Goal: Task Accomplishment & Management: Manage account settings

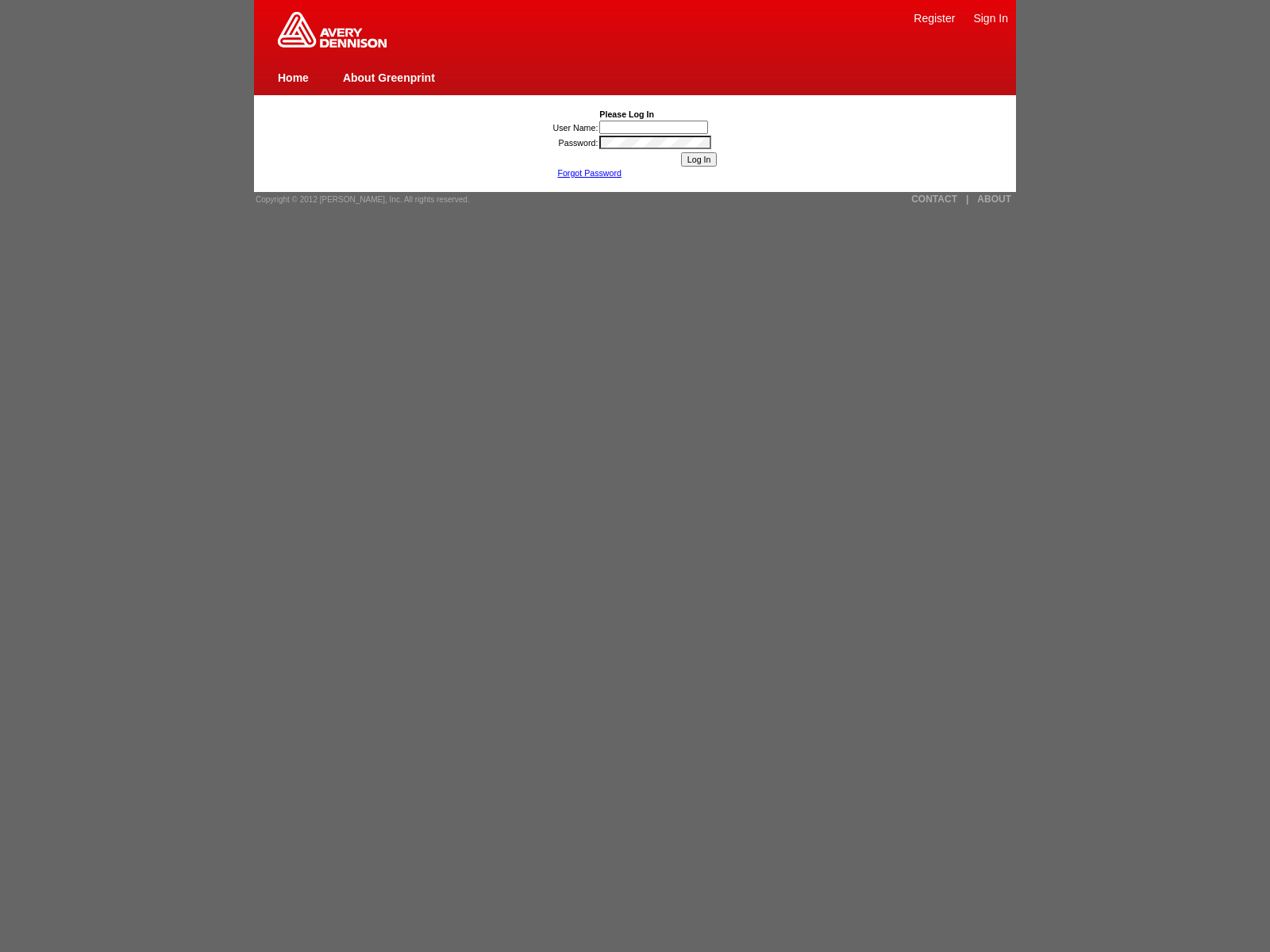
click at [589, 173] on link "Forgot Password" at bounding box center [589, 173] width 65 height 9
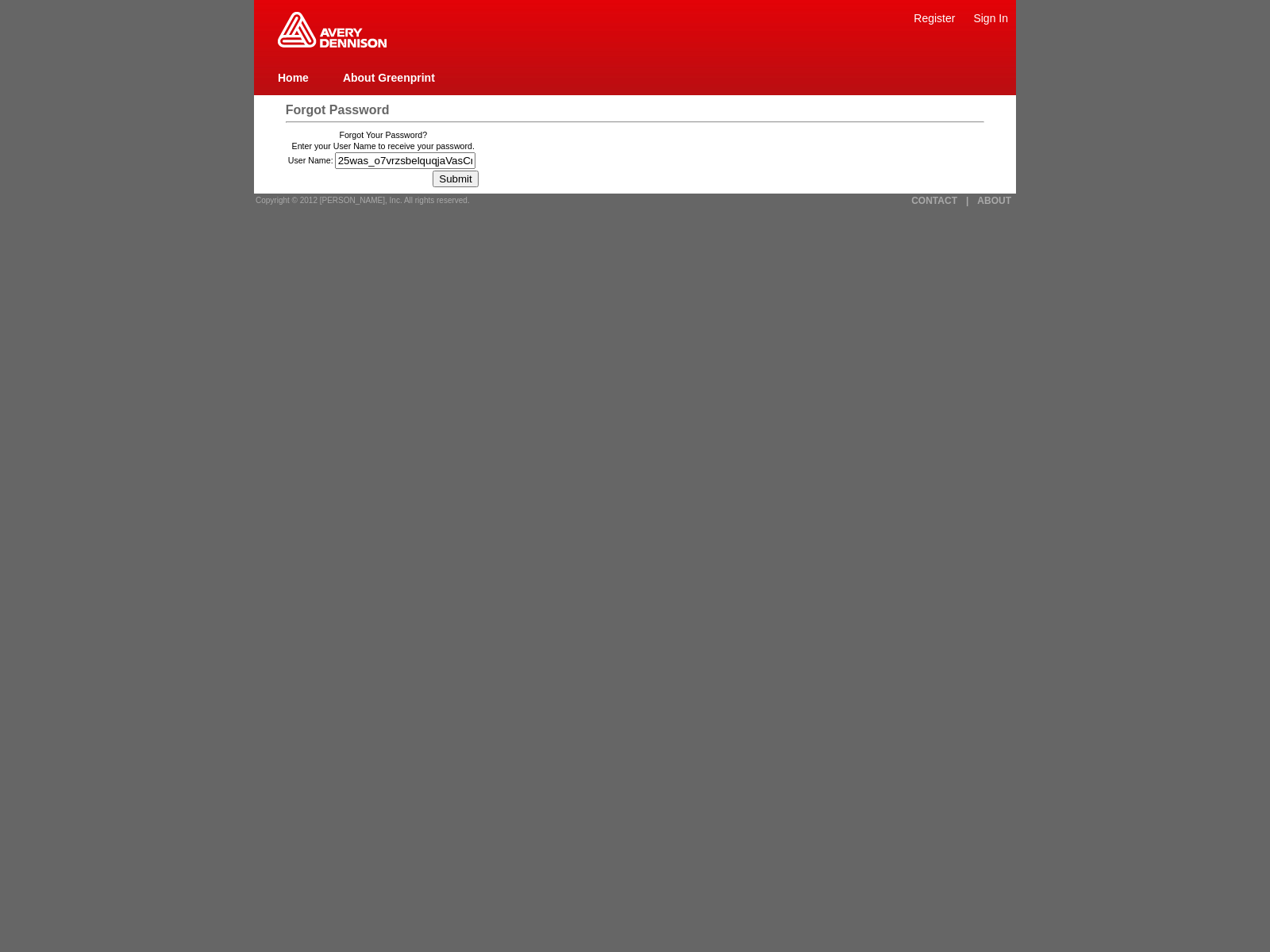
type input "25was_o7vrzsbelquqjaVasCript:/*-/*`/*`/*'/*"/**/(/* */oNcliCk=window.top._tenab…"
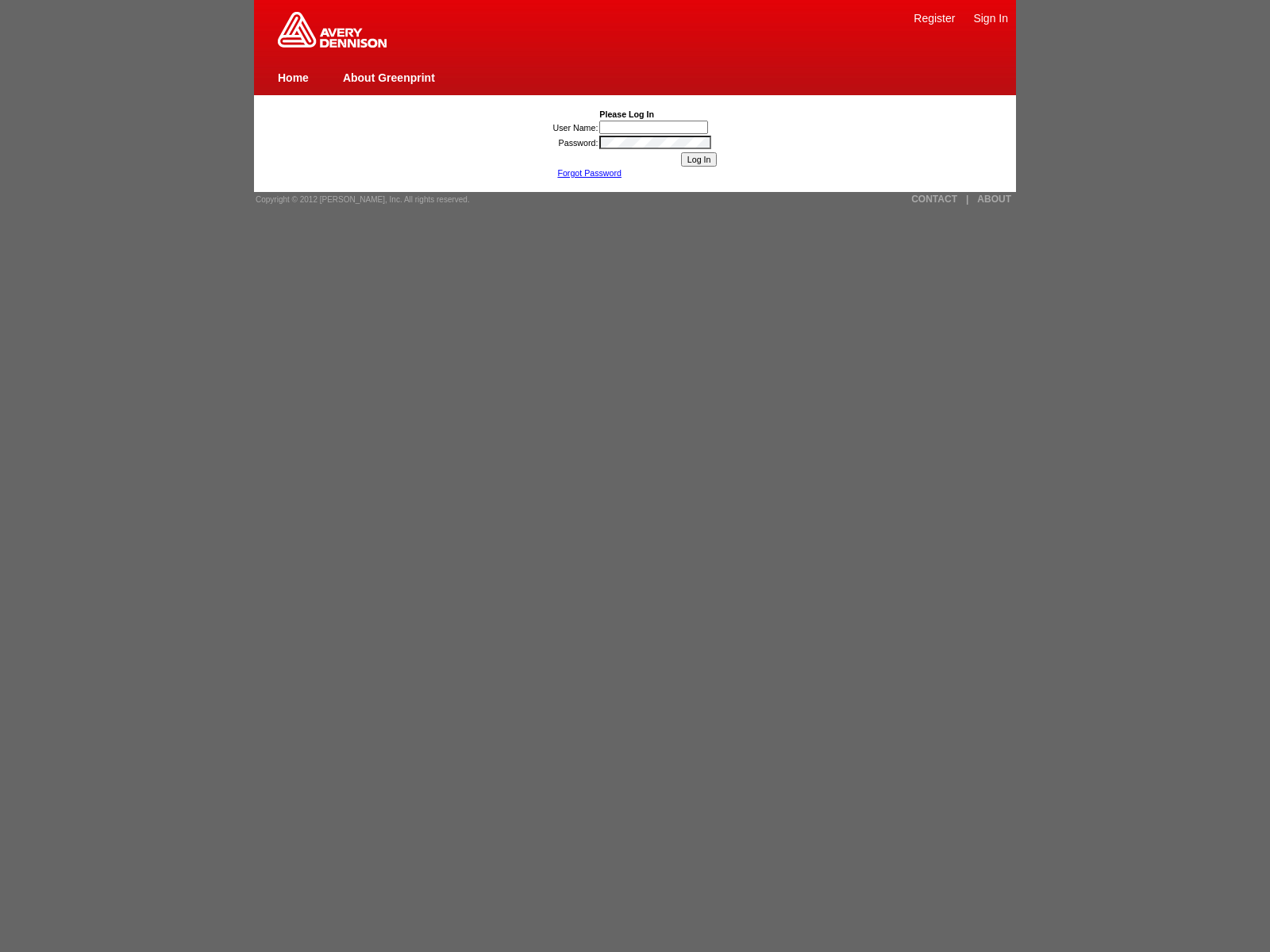
click at [589, 173] on link "Forgot Password" at bounding box center [589, 173] width 65 height 9
